Goal: Task Accomplishment & Management: Use online tool/utility

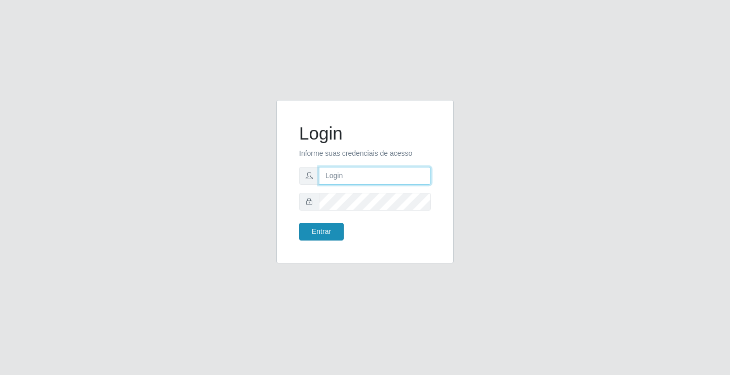
type input "[EMAIL_ADDRESS][DOMAIN_NAME]"
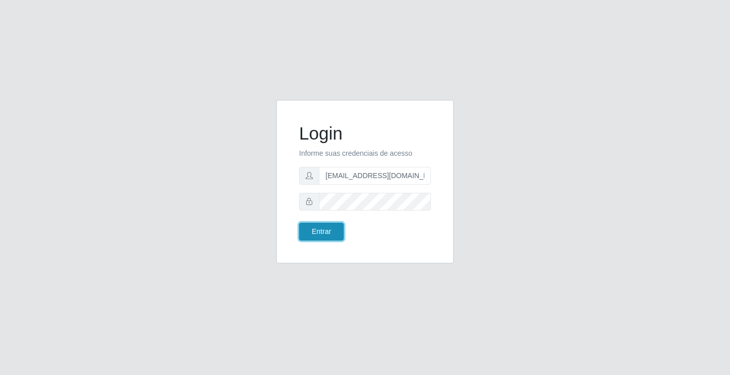
click at [316, 224] on button "Entrar" at bounding box center [321, 232] width 45 height 18
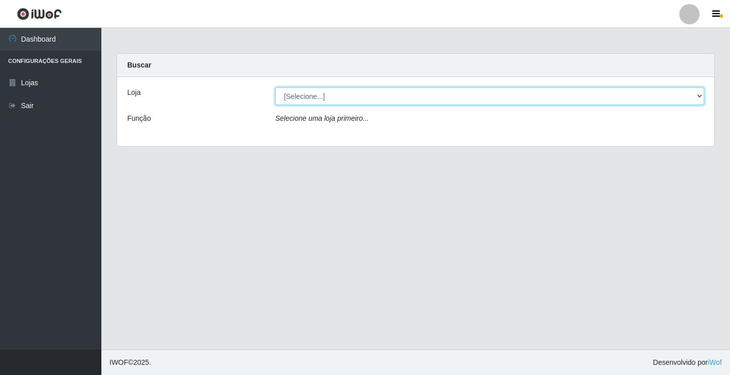
drag, startPoint x: 359, startPoint y: 96, endPoint x: 359, endPoint y: 102, distance: 6.1
click at [359, 96] on select "[Selecione...] Rede Potiguar 4 - Extremoz" at bounding box center [489, 96] width 429 height 18
select select "78"
click at [275, 87] on select "[Selecione...] Rede Potiguar 4 - Extremoz" at bounding box center [489, 96] width 429 height 18
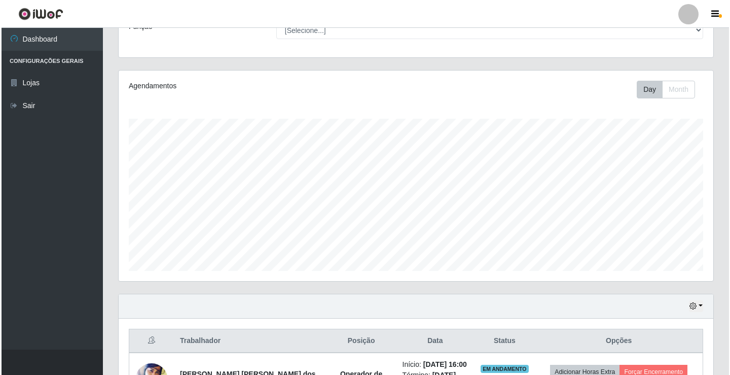
scroll to position [163, 0]
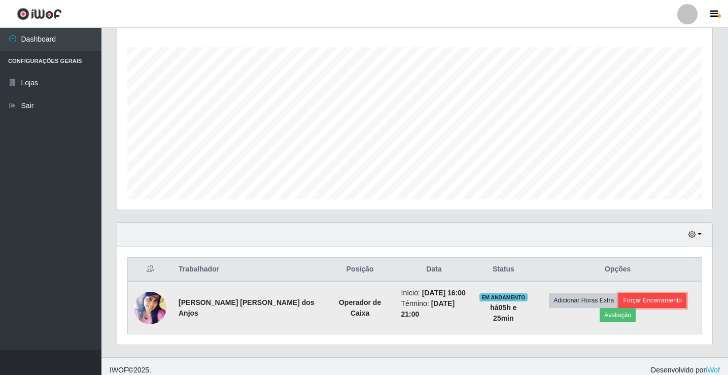
click at [618, 298] on button "Forçar Encerramento" at bounding box center [652, 300] width 68 height 14
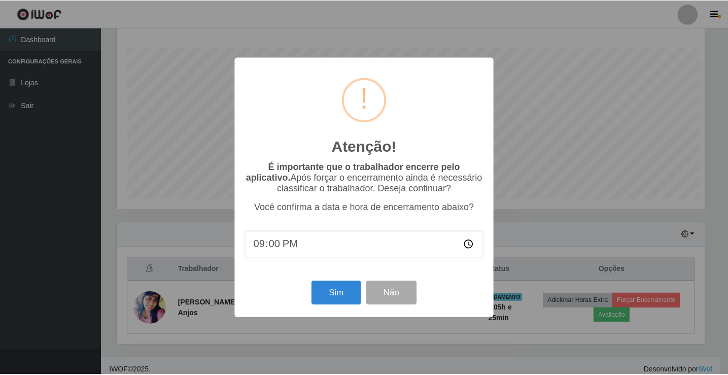
scroll to position [211, 590]
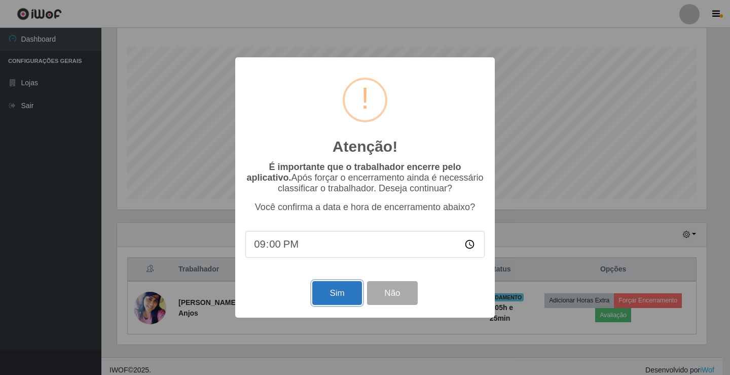
click at [337, 303] on button "Sim" at bounding box center [336, 293] width 49 height 24
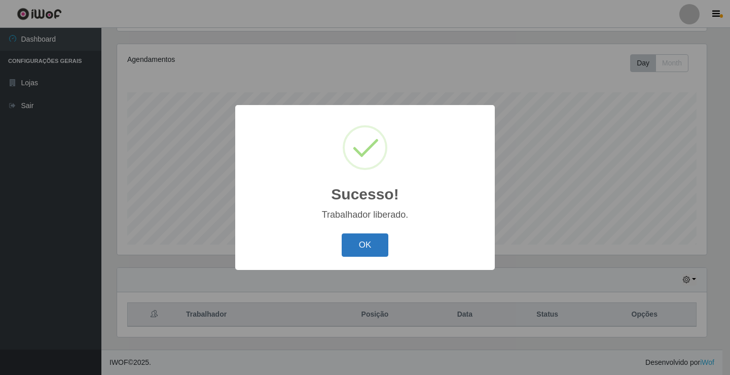
click at [365, 253] on button "OK" at bounding box center [365, 245] width 47 height 24
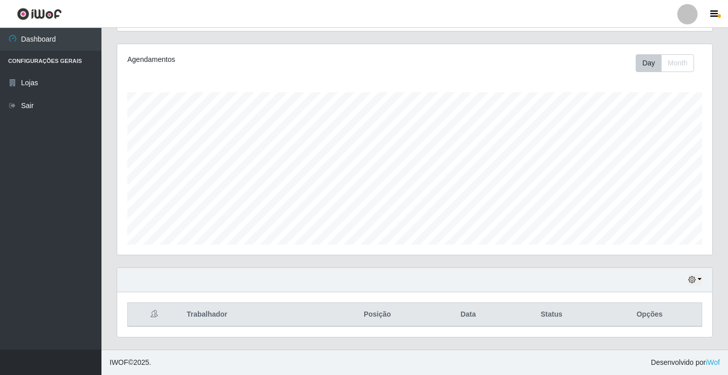
scroll to position [211, 595]
